Goal: Find specific page/section: Find specific page/section

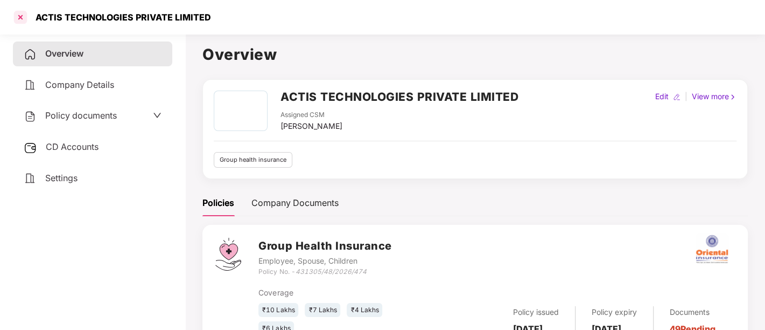
click at [20, 22] on div at bounding box center [20, 17] width 17 height 17
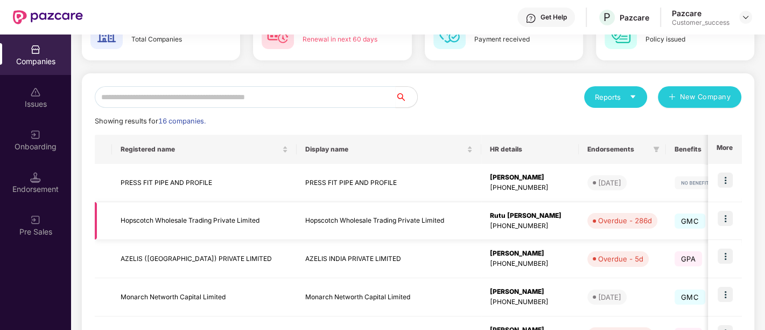
scroll to position [349, 0]
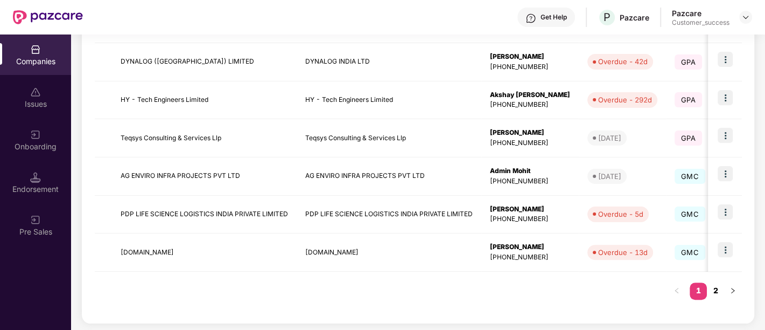
click at [714, 288] on link "2" at bounding box center [715, 290] width 17 height 16
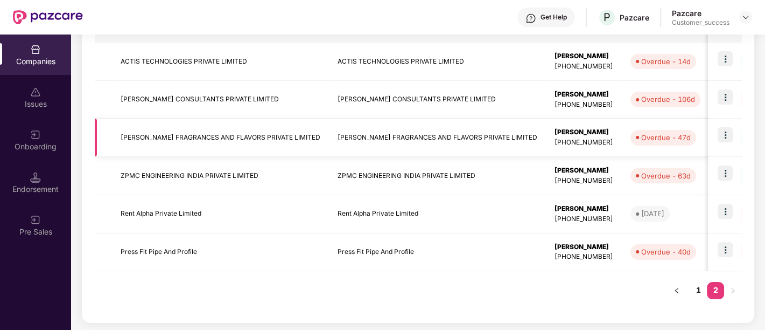
scroll to position [78, 0]
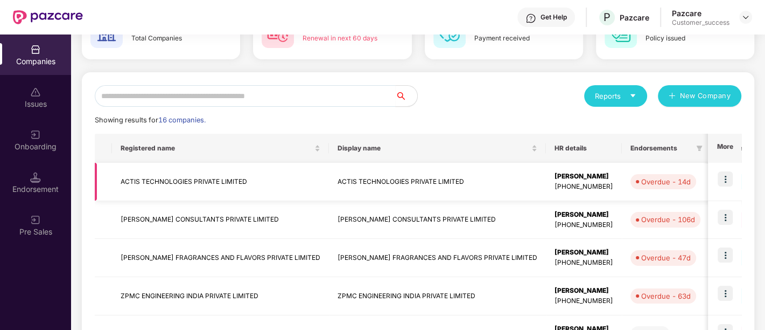
click at [726, 183] on img at bounding box center [725, 178] width 15 height 15
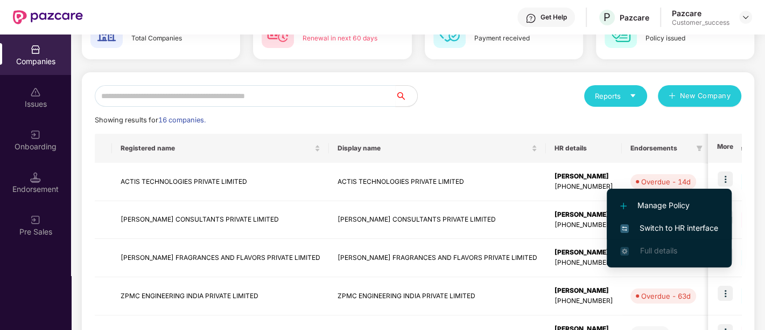
click at [676, 227] on span "Switch to HR interface" at bounding box center [669, 228] width 98 height 12
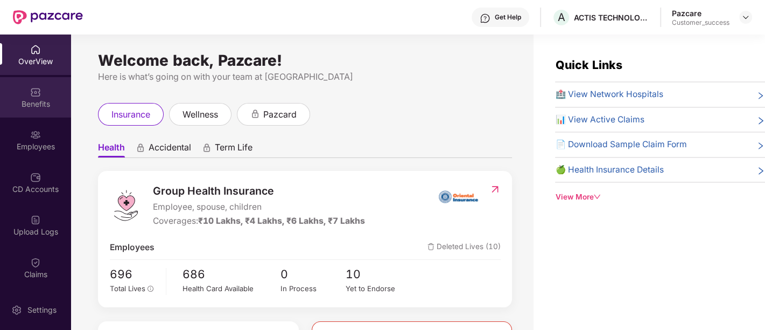
click at [41, 101] on div "Benefits" at bounding box center [35, 104] width 71 height 11
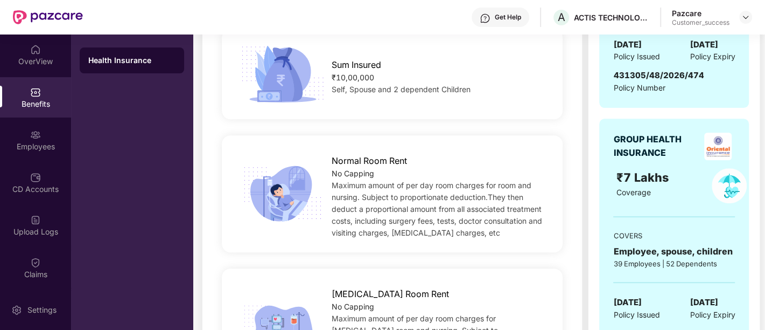
scroll to position [0, 0]
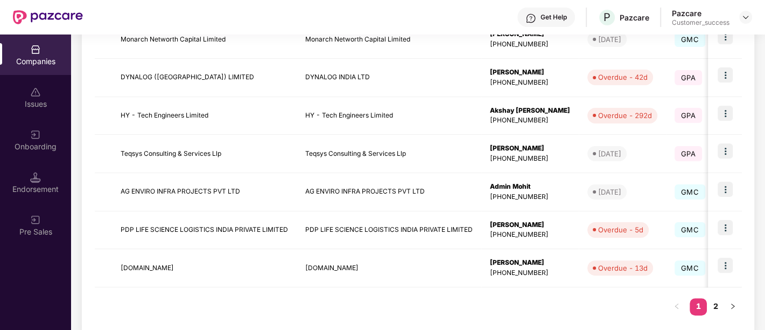
scroll to position [349, 0]
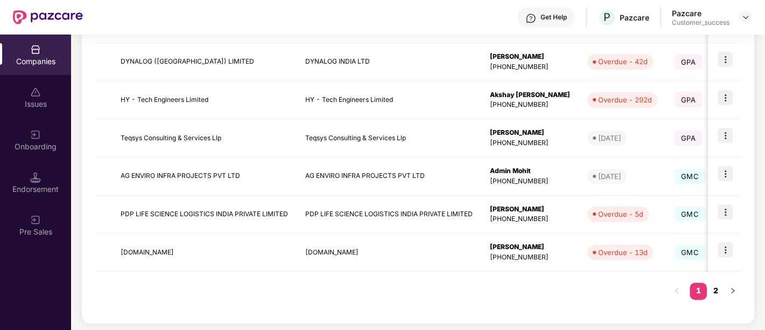
click at [710, 291] on link "2" at bounding box center [715, 290] width 17 height 16
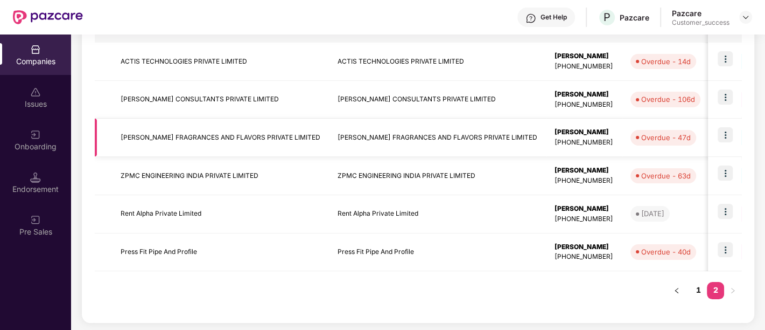
scroll to position [151, 0]
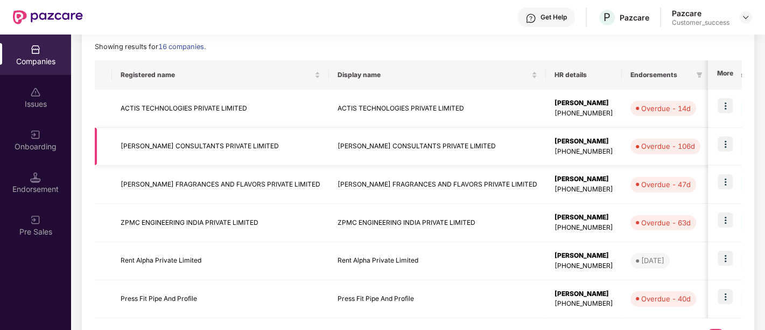
click at [723, 147] on img at bounding box center [725, 143] width 15 height 15
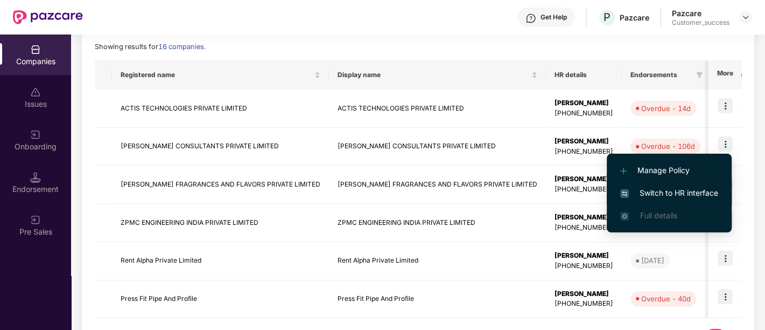
click at [669, 199] on li "Switch to HR interface" at bounding box center [669, 192] width 125 height 23
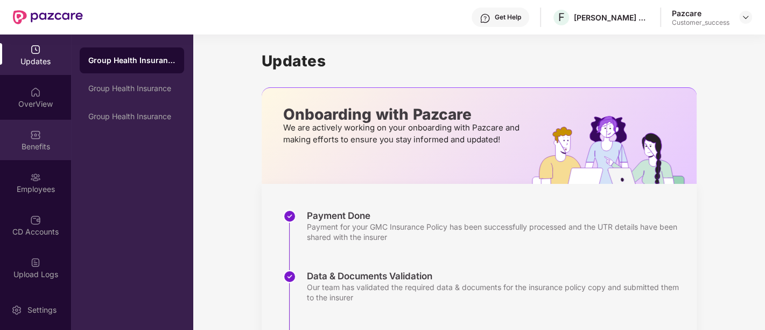
click at [30, 151] on div "Benefits" at bounding box center [35, 146] width 71 height 11
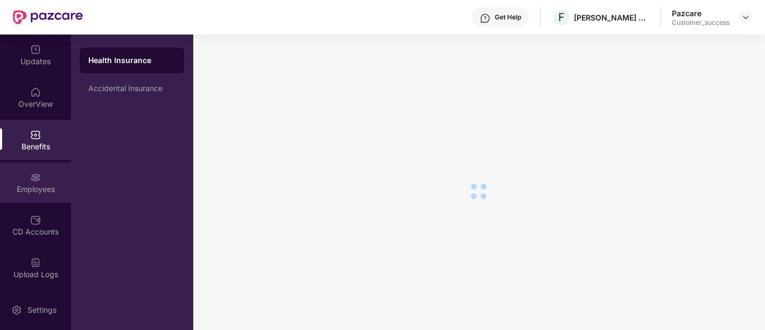
click at [47, 201] on div "Employees" at bounding box center [35, 182] width 71 height 40
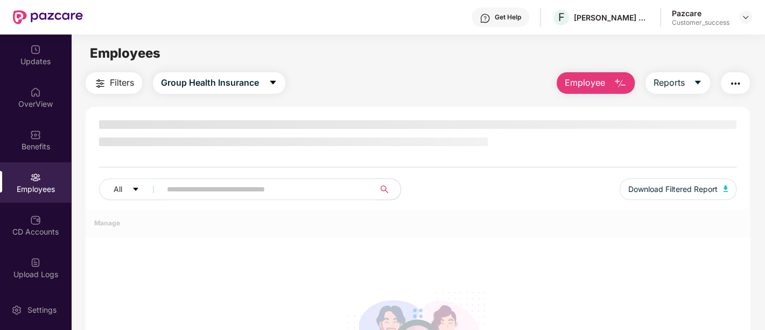
click at [295, 184] on input "text" at bounding box center [263, 189] width 193 height 16
paste input "*******"
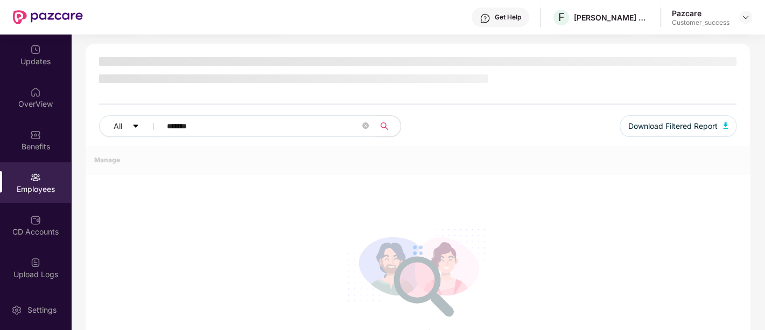
scroll to position [63, 0]
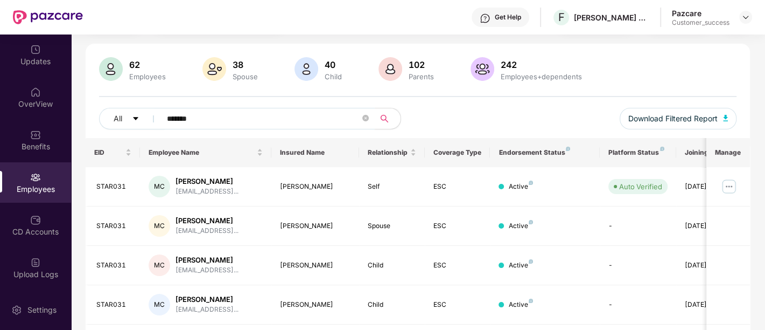
type input "*******"
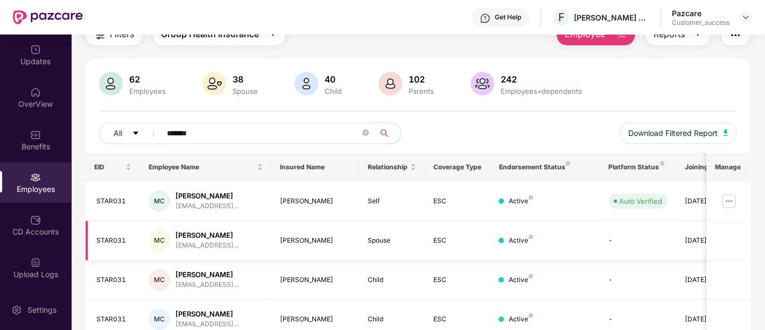
scroll to position [38, 0]
